Goal: Task Accomplishment & Management: Manage account settings

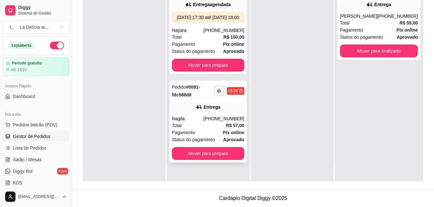
scroll to position [98, 0]
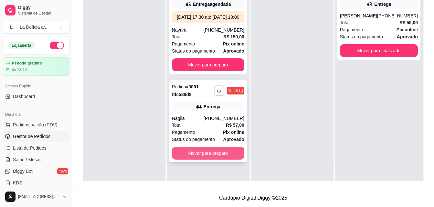
click at [215, 160] on button "Mover para preparo" at bounding box center [208, 153] width 72 height 13
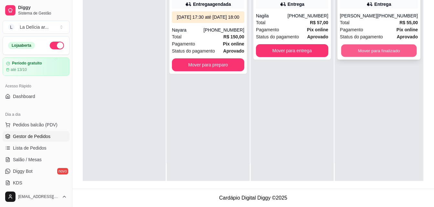
click at [390, 57] on button "Mover para finalizado" at bounding box center [379, 51] width 76 height 13
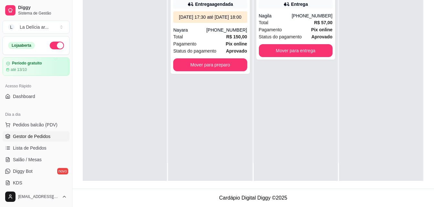
click at [327, 141] on div "**********" at bounding box center [295, 77] width 84 height 207
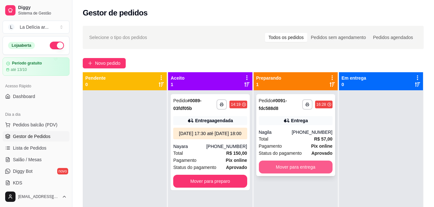
click at [296, 169] on button "Mover para entrega" at bounding box center [296, 167] width 74 height 13
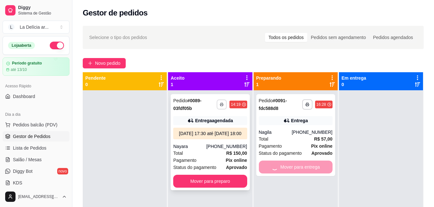
click at [221, 105] on icon "button" at bounding box center [221, 104] width 3 height 1
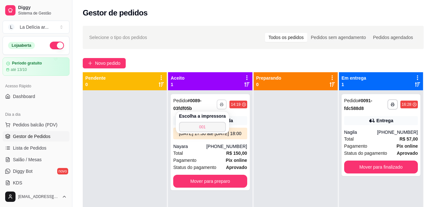
click at [205, 126] on button "001" at bounding box center [202, 127] width 47 height 10
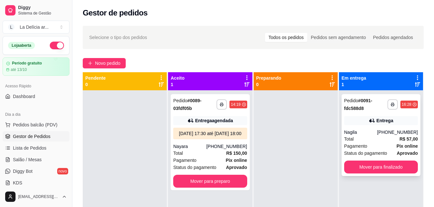
click at [376, 126] on div "**********" at bounding box center [380, 135] width 79 height 82
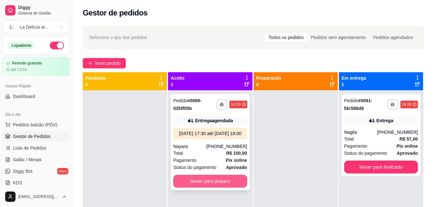
click at [230, 188] on button "Mover para preparo" at bounding box center [210, 181] width 74 height 13
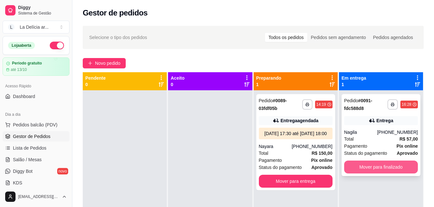
click at [384, 165] on button "Mover para finalizado" at bounding box center [381, 167] width 74 height 13
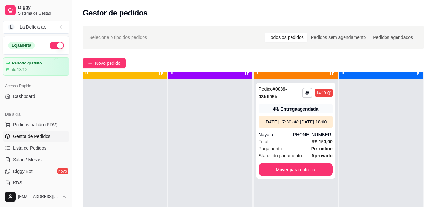
scroll to position [18, 0]
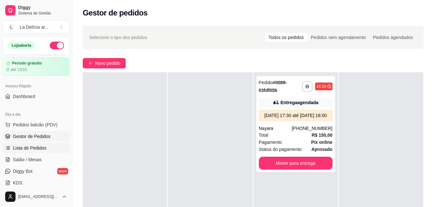
click at [28, 145] on span "Lista de Pedidos" at bounding box center [30, 148] width 34 height 6
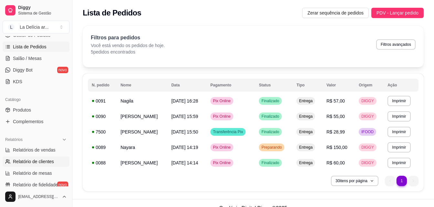
scroll to position [129, 0]
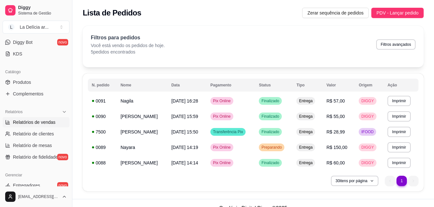
click at [38, 119] on span "Relatórios de vendas" at bounding box center [34, 122] width 43 height 6
select select "ALL"
select select "0"
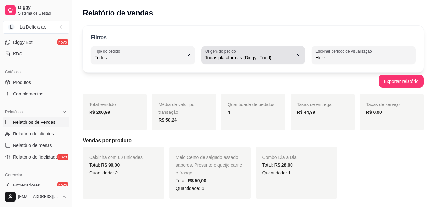
click at [249, 53] on div "Todas plataformas (Diggy, iFood)" at bounding box center [249, 55] width 88 height 13
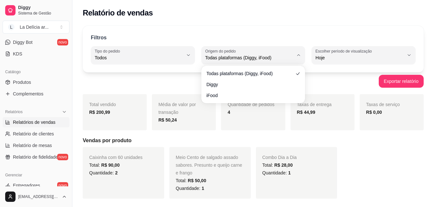
click at [252, 90] on ul "Todas plataformas (Diggy, iFood) Diggy iFood" at bounding box center [253, 84] width 99 height 32
click at [237, 81] on li "Diggy" at bounding box center [253, 84] width 95 height 10
type input "DIGGY"
select select "DIGGY"
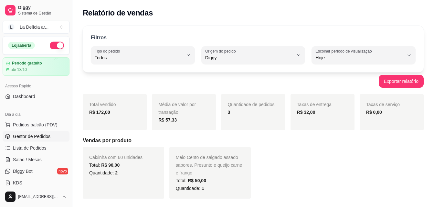
click at [38, 138] on span "Gestor de Pedidos" at bounding box center [31, 136] width 37 height 6
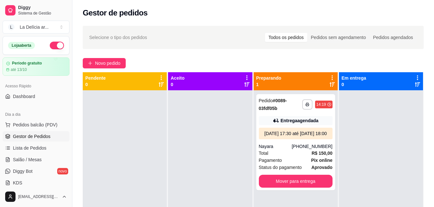
click at [216, 146] on div at bounding box center [210, 193] width 84 height 207
click at [108, 62] on span "Novo pedido" at bounding box center [108, 63] width 26 height 7
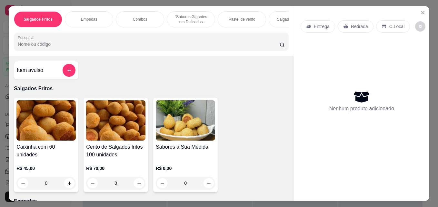
click at [115, 131] on img at bounding box center [115, 120] width 59 height 40
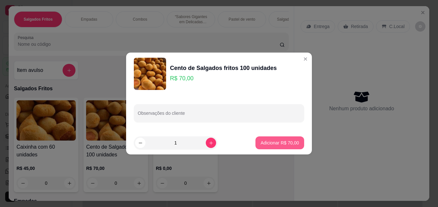
click at [274, 143] on p "Adicionar R$ 70,00" at bounding box center [280, 143] width 38 height 6
type input "1"
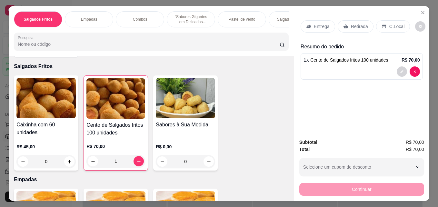
scroll to position [32, 0]
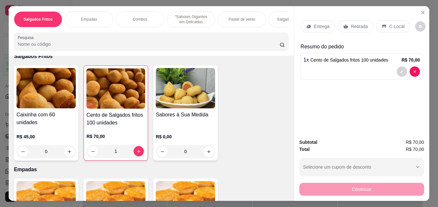
click at [351, 25] on p "Retirada" at bounding box center [359, 26] width 17 height 6
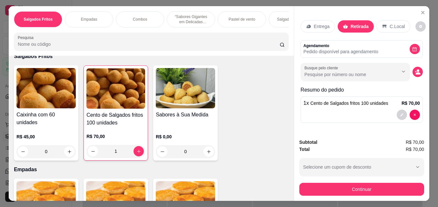
click at [388, 37] on div "Entrega Retirada C.Local Agendamento Pedido disponível para agendamento Busque …" at bounding box center [362, 70] width 122 height 110
click at [415, 45] on button "decrease-product-quantity" at bounding box center [415, 49] width 10 height 10
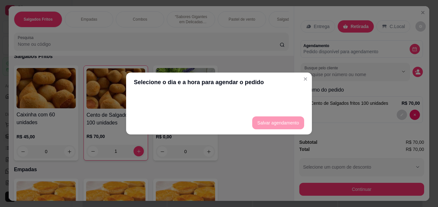
click at [273, 124] on footer "Salvar agendamento" at bounding box center [219, 122] width 186 height 23
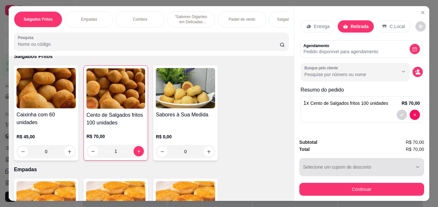
scroll to position [17, 0]
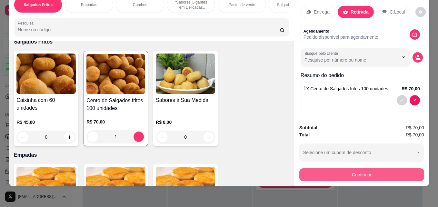
click at [344, 170] on button "Continuar" at bounding box center [362, 175] width 125 height 13
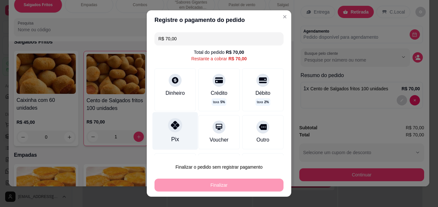
click at [173, 127] on icon at bounding box center [175, 125] width 8 height 8
type input "R$ 0,00"
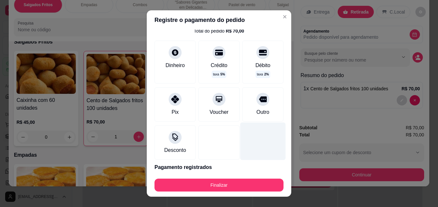
scroll to position [46, 0]
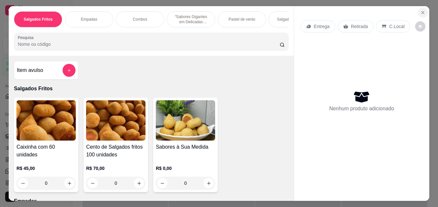
click at [421, 10] on icon "Close" at bounding box center [423, 12] width 5 height 5
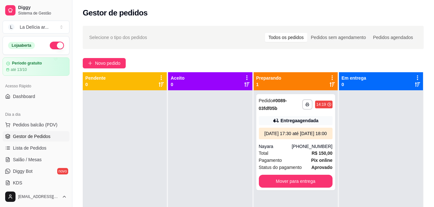
click at [99, 68] on div "**********" at bounding box center [252, 154] width 361 height 265
click at [100, 65] on span "Novo pedido" at bounding box center [108, 63] width 26 height 7
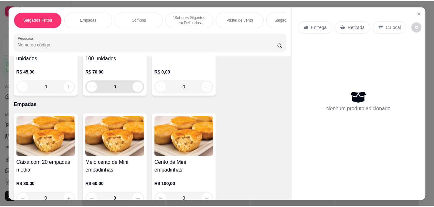
scroll to position [32, 0]
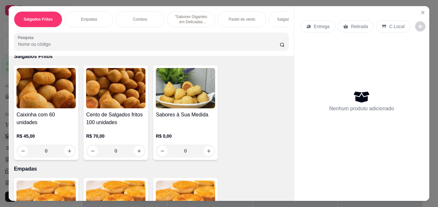
click at [118, 95] on img at bounding box center [115, 88] width 59 height 40
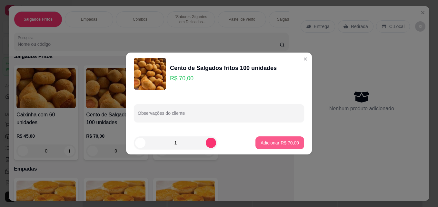
click at [277, 142] on p "Adicionar R$ 70,00" at bounding box center [280, 143] width 38 height 6
type input "1"
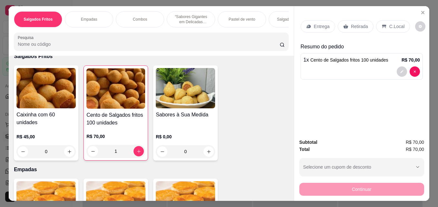
click at [359, 26] on p "Retirada" at bounding box center [359, 26] width 17 height 6
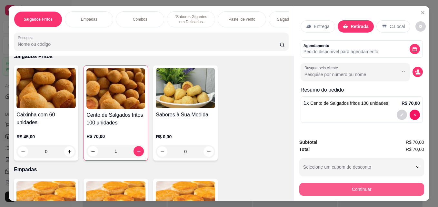
click at [354, 186] on button "Continuar" at bounding box center [362, 189] width 125 height 13
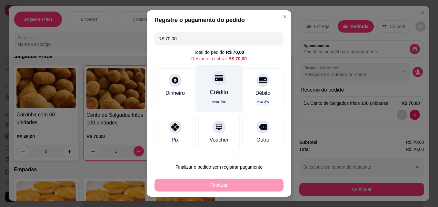
click at [214, 88] on div "Crédito" at bounding box center [219, 92] width 18 height 8
type input "R$ 0,00"
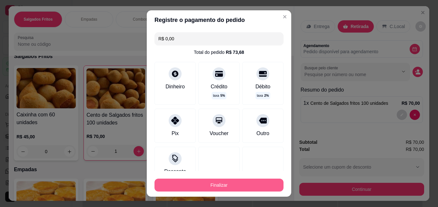
click at [214, 188] on button "Finalizar" at bounding box center [219, 185] width 129 height 13
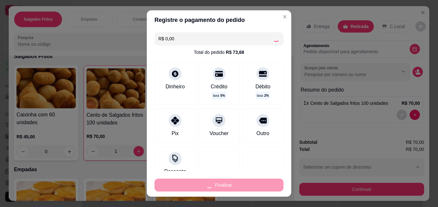
type input "0"
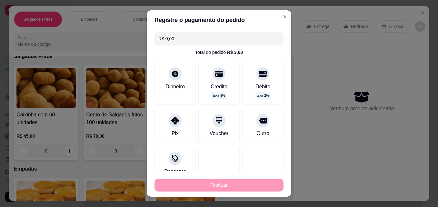
type input "-R$ 70,00"
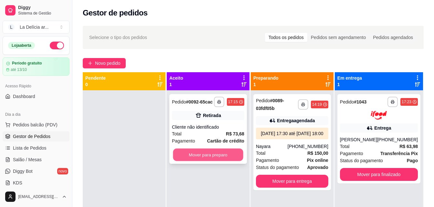
click at [222, 154] on button "Mover para preparo" at bounding box center [208, 155] width 70 height 13
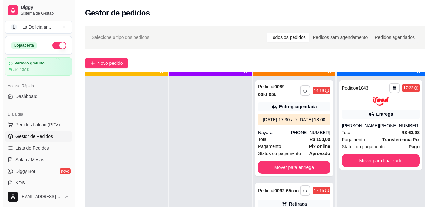
scroll to position [18, 0]
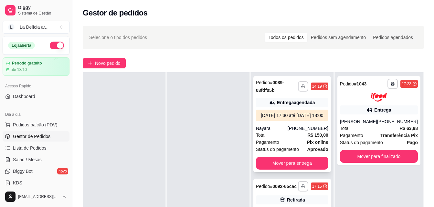
click at [295, 119] on div "01/10/25 às 17:30 até 01/10/25 às 18:00" at bounding box center [291, 115] width 67 height 6
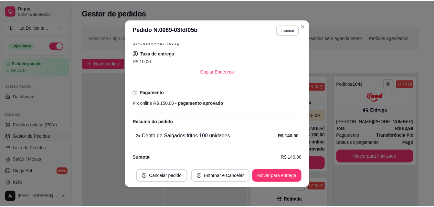
scroll to position [194, 0]
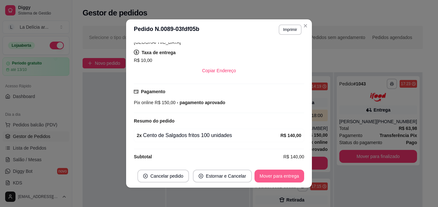
click at [280, 178] on button "Mover para entrega" at bounding box center [280, 176] width 50 height 13
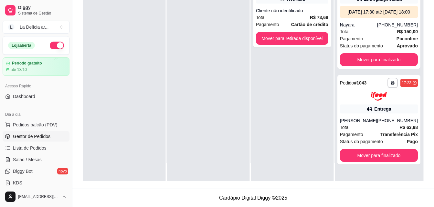
scroll to position [0, 0]
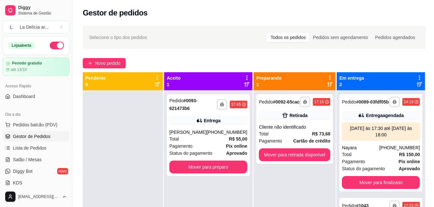
click at [177, 5] on div "Gestor de pedidos" at bounding box center [253, 11] width 363 height 22
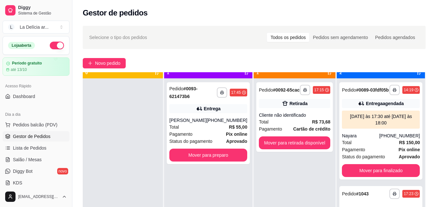
scroll to position [18, 0]
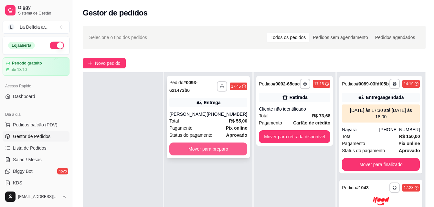
click at [198, 149] on button "Mover para preparo" at bounding box center [208, 149] width 78 height 13
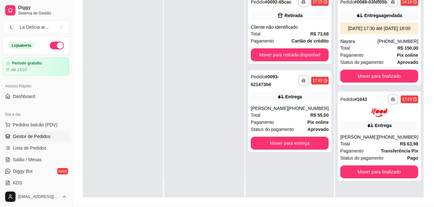
scroll to position [98, 0]
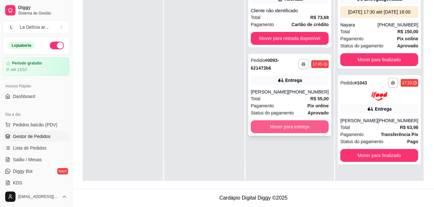
click at [290, 125] on button "Mover para entrega" at bounding box center [289, 126] width 78 height 13
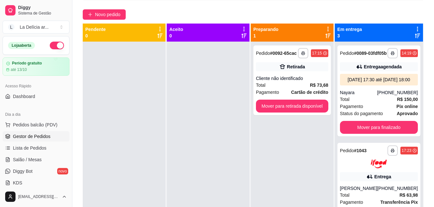
scroll to position [0, 0]
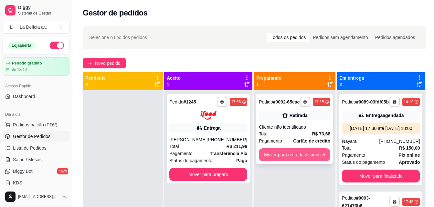
click at [286, 157] on button "Mover para retirada disponível" at bounding box center [294, 154] width 71 height 13
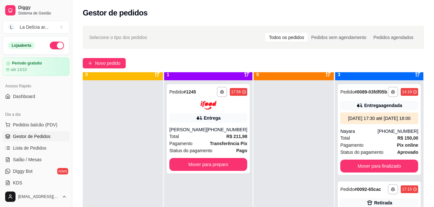
scroll to position [18, 0]
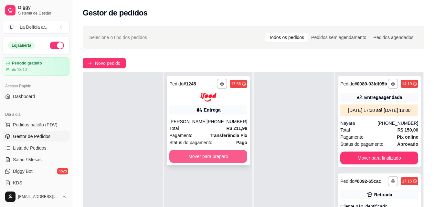
click at [223, 160] on button "Mover para preparo" at bounding box center [208, 156] width 78 height 13
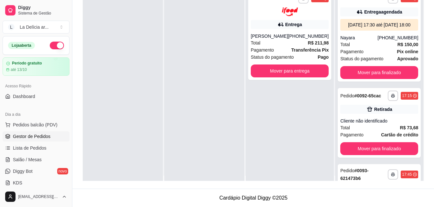
scroll to position [0, 0]
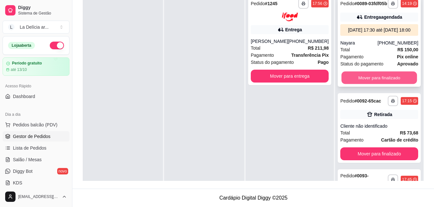
click at [384, 84] on button "Mover para finalizado" at bounding box center [379, 78] width 76 height 13
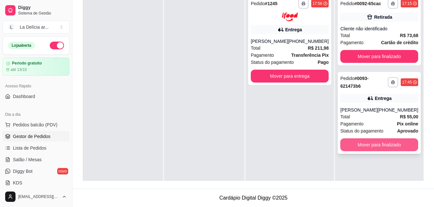
click at [384, 146] on button "Mover para finalizado" at bounding box center [379, 144] width 78 height 13
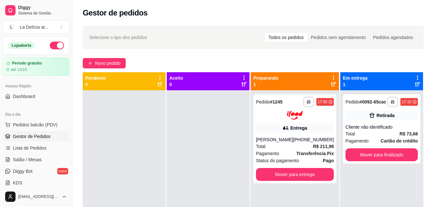
click at [199, 136] on div at bounding box center [208, 193] width 83 height 207
click at [366, 155] on button "Mover para finalizado" at bounding box center [381, 154] width 72 height 13
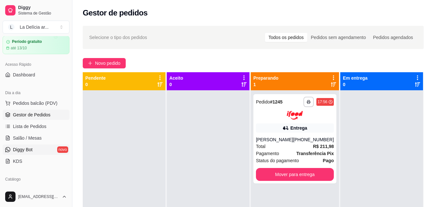
scroll to position [129, 0]
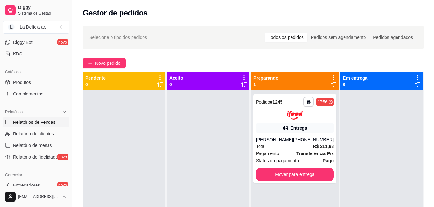
click at [25, 120] on span "Relatórios de vendas" at bounding box center [34, 122] width 43 height 6
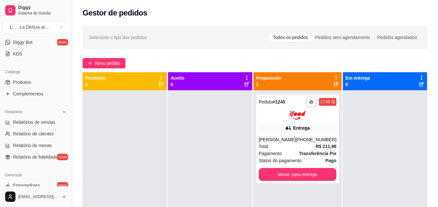
select select "ALL"
select select "0"
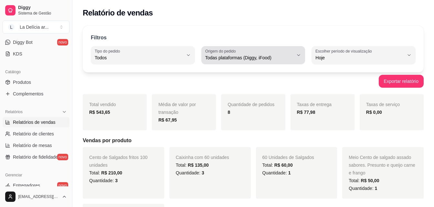
click at [282, 54] on div "Todas plataformas (Diggy, iFood)" at bounding box center [249, 55] width 88 height 13
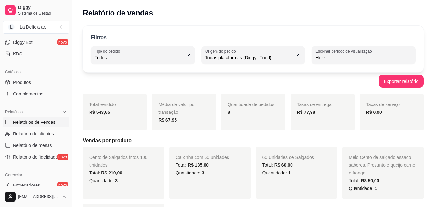
click at [259, 82] on span "Diggy" at bounding box center [250, 84] width 84 height 6
type input "DIGGY"
select select "DIGGY"
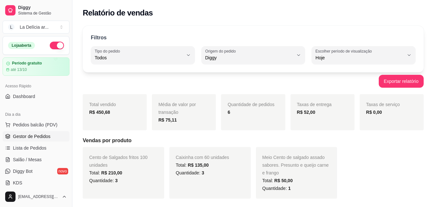
click at [36, 135] on span "Gestor de Pedidos" at bounding box center [31, 136] width 37 height 6
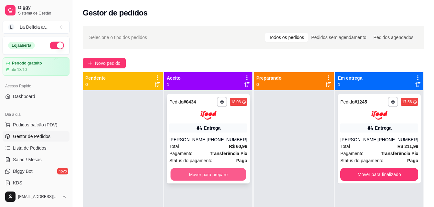
click at [210, 181] on button "Mover para preparo" at bounding box center [208, 174] width 76 height 13
